Goal: Find specific page/section: Find specific page/section

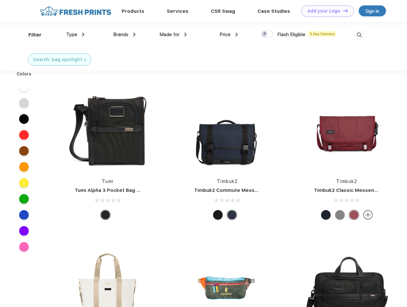
click at [326, 11] on link "Add your Logo Design Tool" at bounding box center [328, 10] width 53 height 11
click at [0, 0] on div "Design Tool" at bounding box center [0, 0] width 0 height 0
click at [343, 11] on link "Add your Logo Design Tool" at bounding box center [328, 10] width 53 height 11
click at [31, 35] on div "Filter" at bounding box center [34, 34] width 13 height 7
click at [75, 35] on span "Type" at bounding box center [71, 35] width 11 height 6
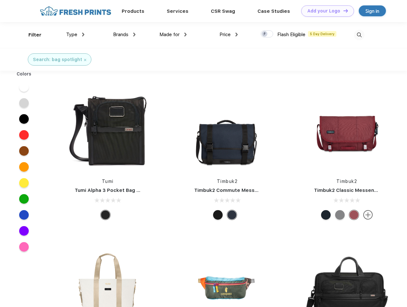
click at [124, 35] on span "Brands" at bounding box center [120, 35] width 15 height 6
click at [173, 35] on span "Made for" at bounding box center [170, 35] width 20 height 6
click at [229, 35] on span "Price" at bounding box center [225, 35] width 11 height 6
click at [267, 34] on div at bounding box center [267, 33] width 12 height 7
click at [265, 34] on input "checkbox" at bounding box center [263, 32] width 4 height 4
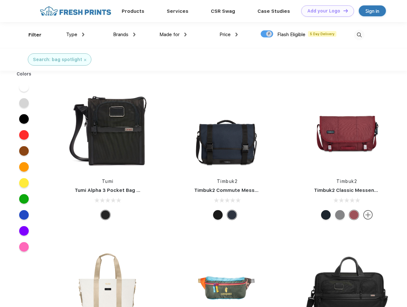
click at [360, 35] on img at bounding box center [359, 35] width 11 height 11
